Goal: Task Accomplishment & Management: Use online tool/utility

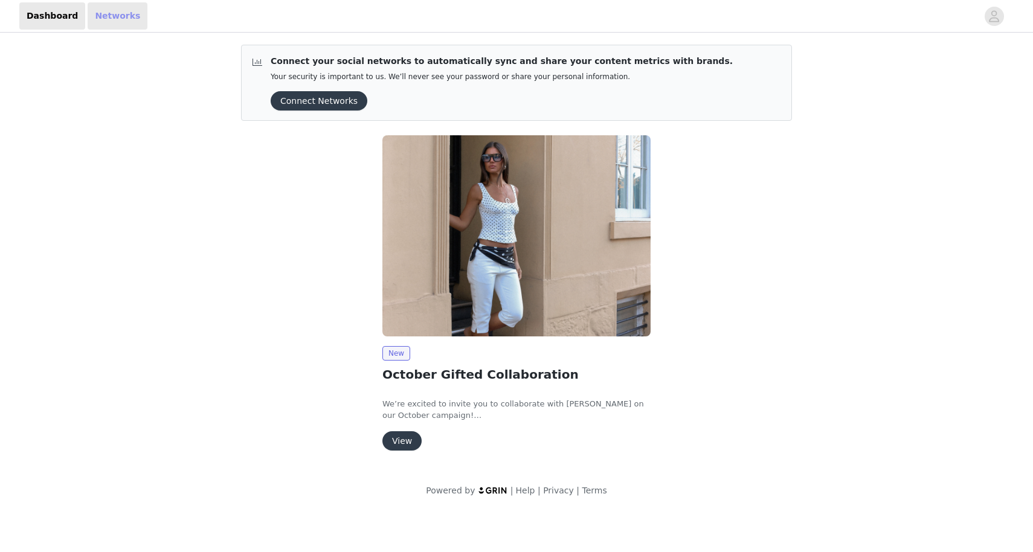
click at [111, 21] on link "Networks" at bounding box center [118, 15] width 60 height 27
click at [542, 277] on img at bounding box center [516, 235] width 268 height 201
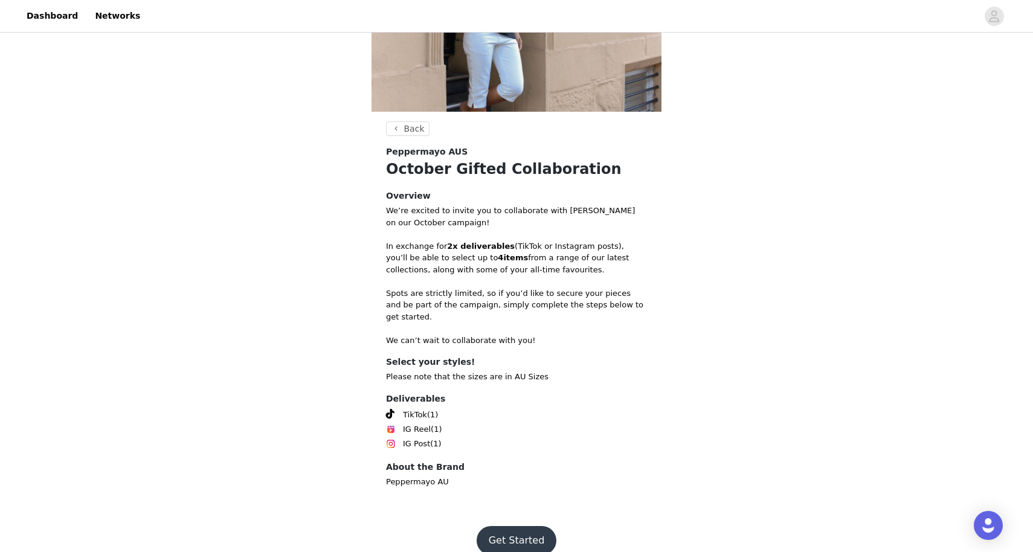
scroll to position [146, 0]
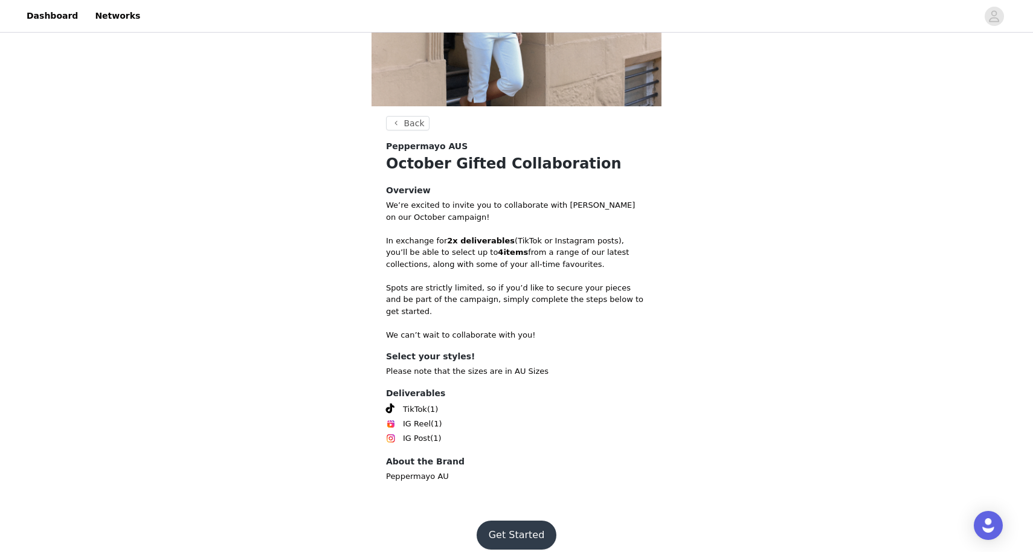
click at [523, 521] on button "Get Started" at bounding box center [516, 535] width 80 height 29
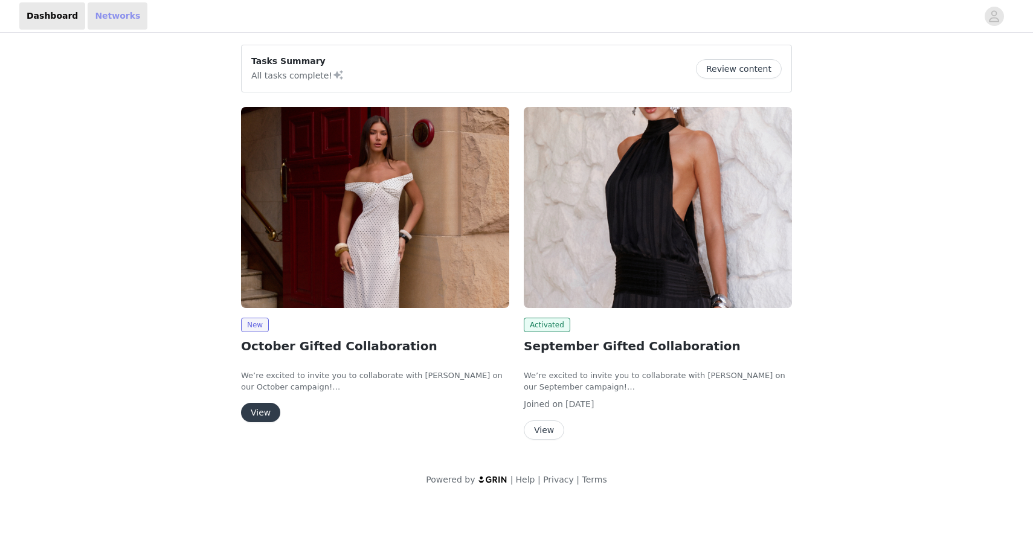
click at [113, 11] on link "Networks" at bounding box center [118, 15] width 60 height 27
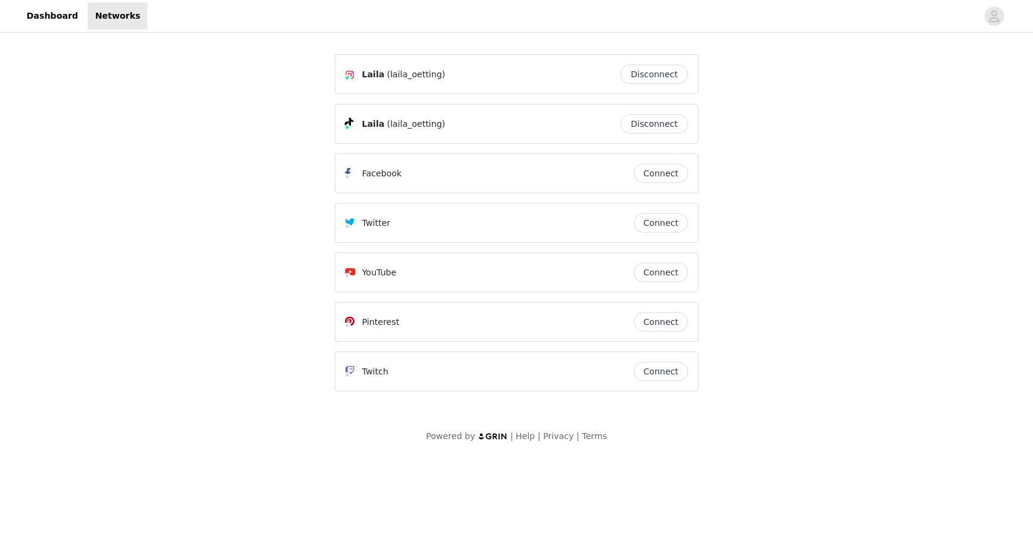
drag, startPoint x: 433, startPoint y: 74, endPoint x: 385, endPoint y: 74, distance: 48.3
click at [386, 74] on span "(laila_oetting)" at bounding box center [415, 74] width 59 height 13
copy span "(laila_oetting"
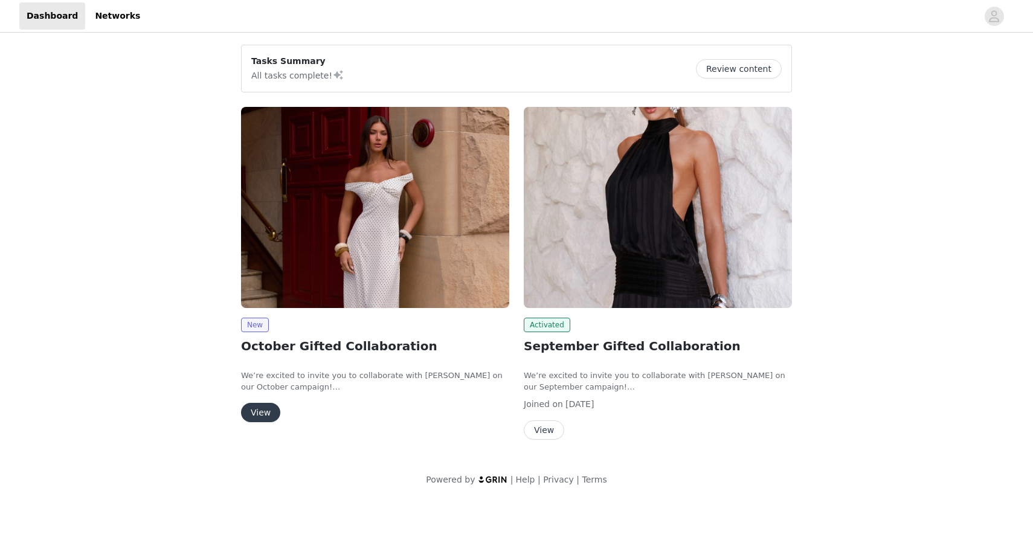
click at [287, 200] on img at bounding box center [375, 207] width 268 height 201
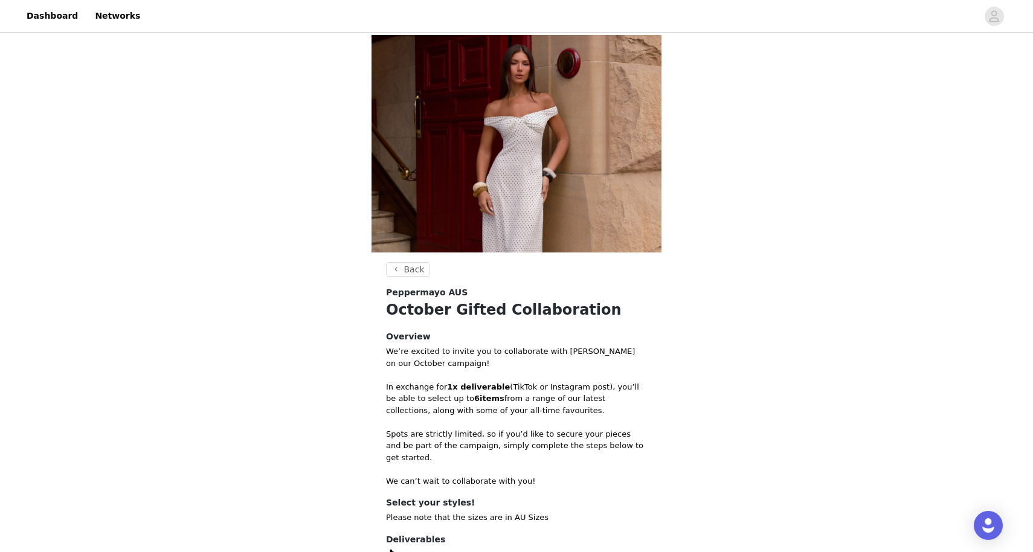
scroll to position [146, 0]
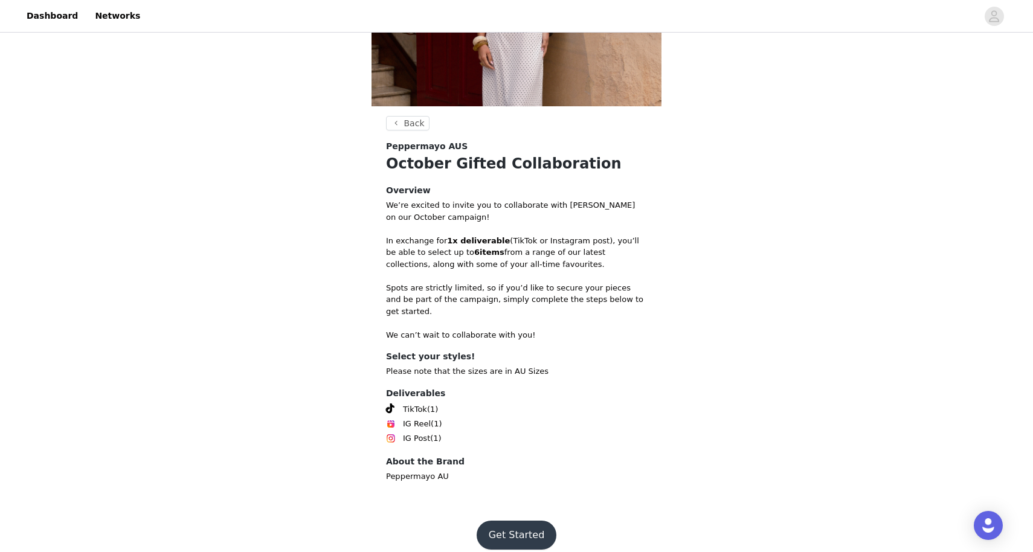
click at [513, 521] on button "Get Started" at bounding box center [516, 535] width 80 height 29
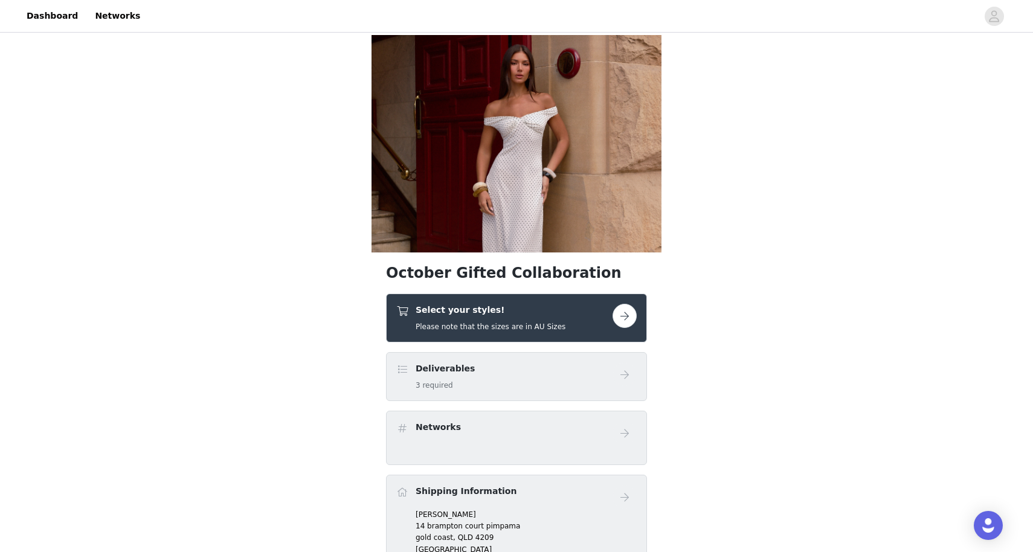
click at [618, 319] on button "button" at bounding box center [624, 316] width 24 height 24
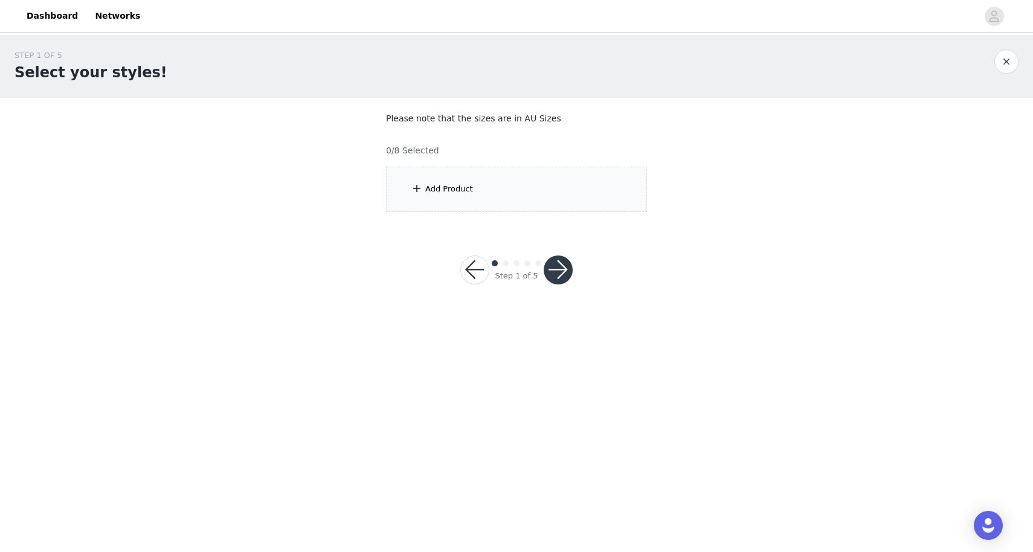
click at [496, 173] on div "Add Product" at bounding box center [516, 189] width 261 height 45
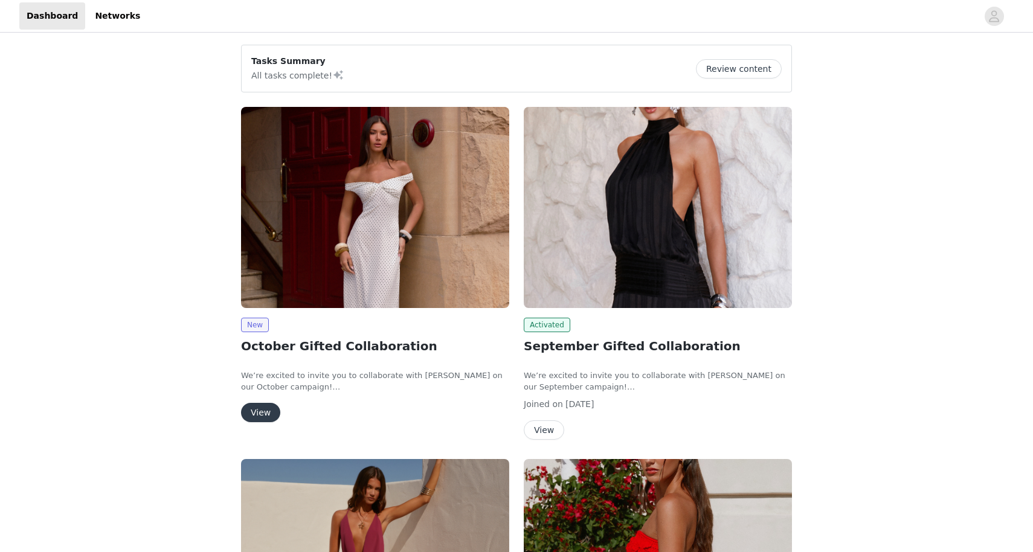
click at [348, 223] on img at bounding box center [375, 207] width 268 height 201
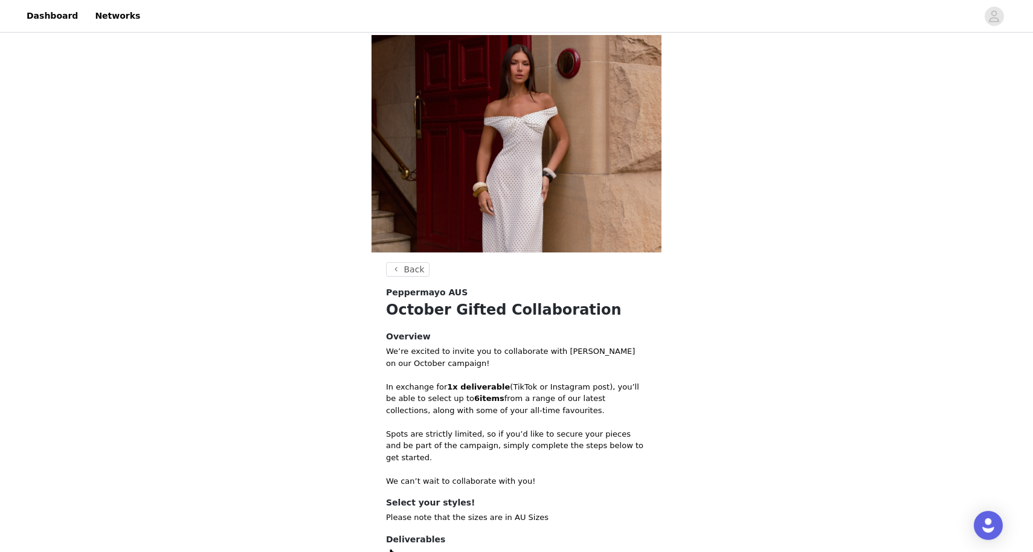
scroll to position [146, 0]
